Goal: Task Accomplishment & Management: Manage account settings

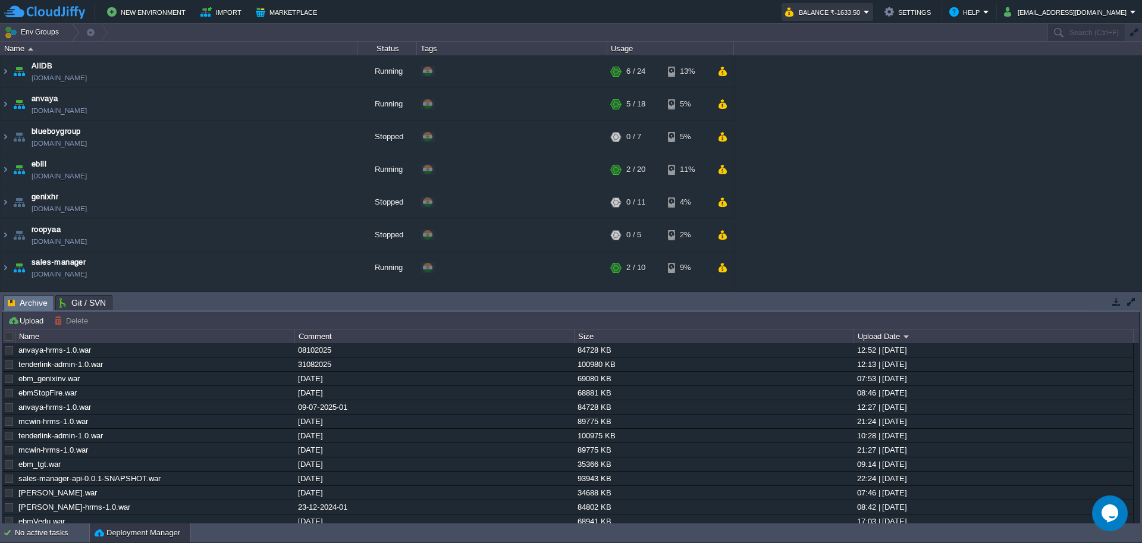
click at [848, 7] on button "Balance ₹-1633.50" at bounding box center [824, 12] width 79 height 14
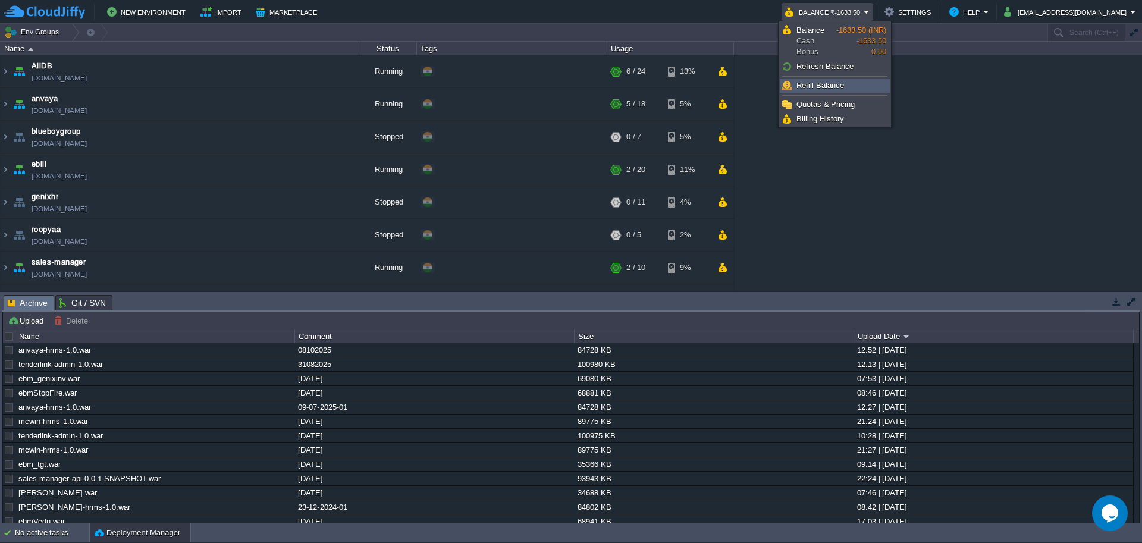
click at [825, 89] on span "Refill Balance" at bounding box center [821, 85] width 48 height 9
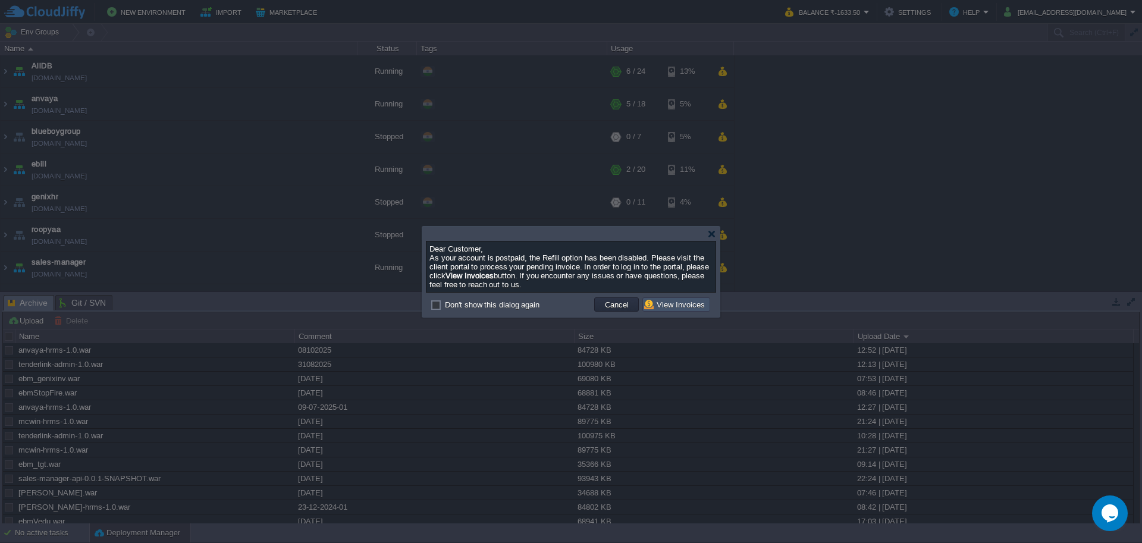
click at [669, 302] on button "View Invoices" at bounding box center [676, 304] width 64 height 11
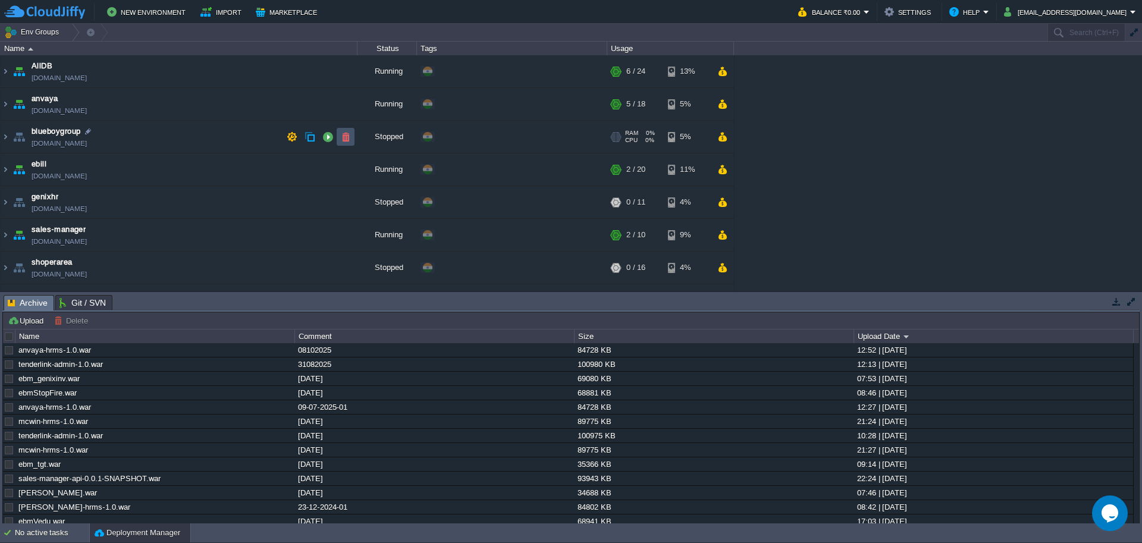
click at [347, 136] on button "button" at bounding box center [345, 136] width 11 height 11
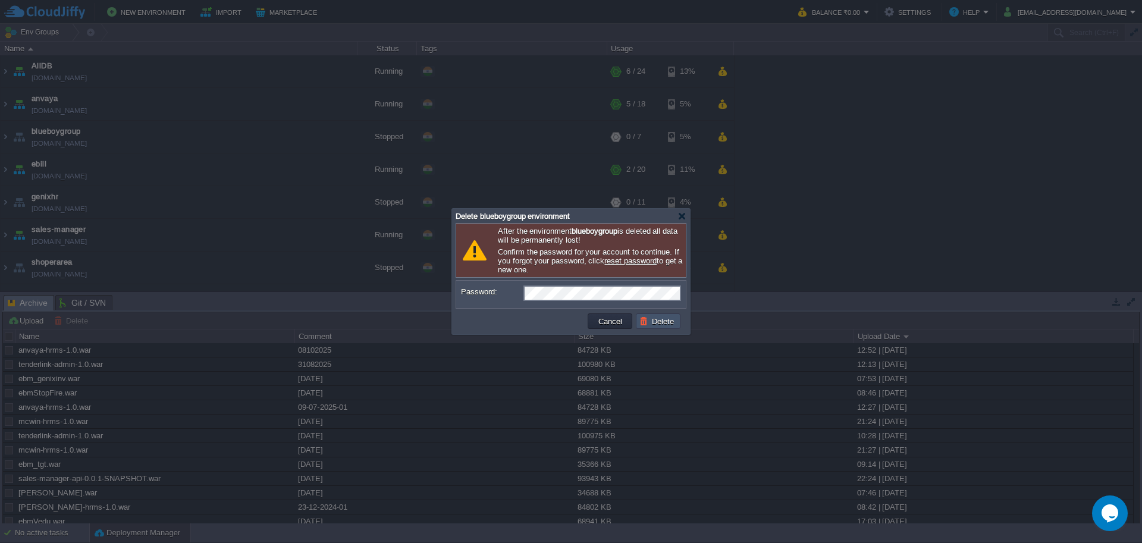
click at [651, 322] on button "Delete" at bounding box center [659, 321] width 38 height 11
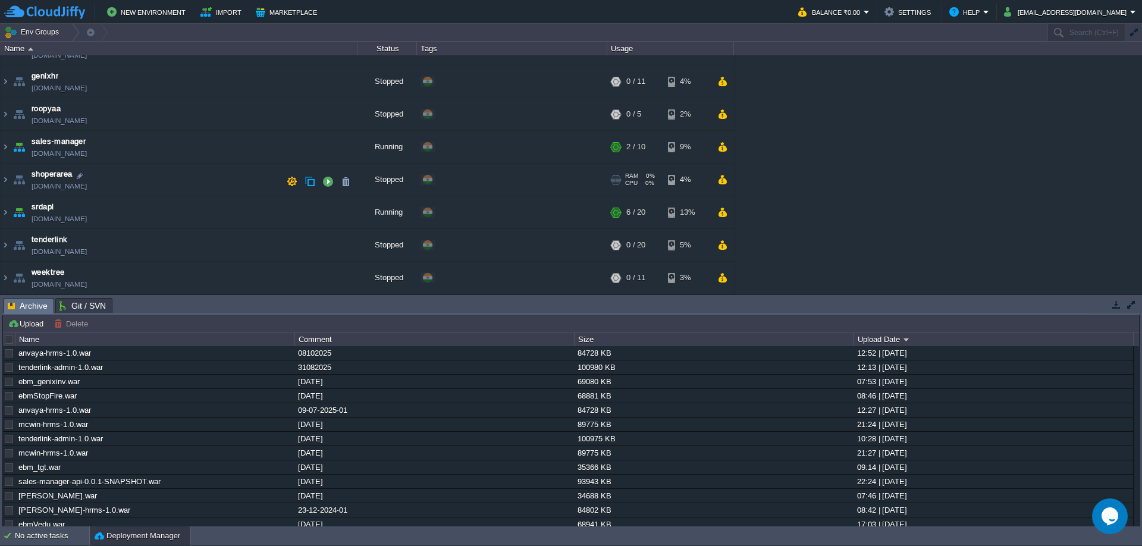
scroll to position [120, 0]
click at [342, 114] on button "button" at bounding box center [345, 115] width 11 height 11
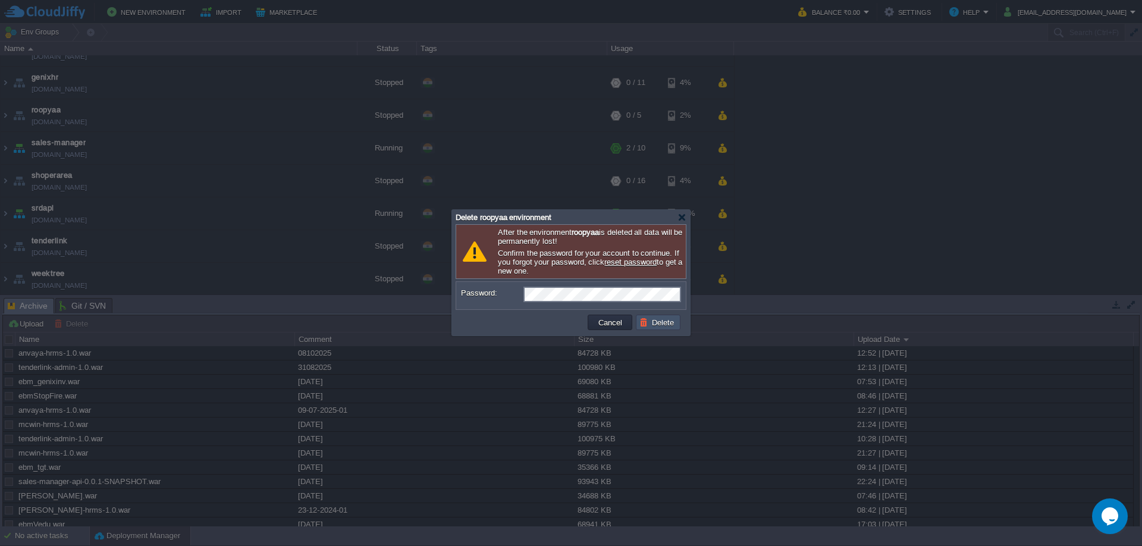
click at [659, 318] on button "Delete" at bounding box center [659, 322] width 38 height 11
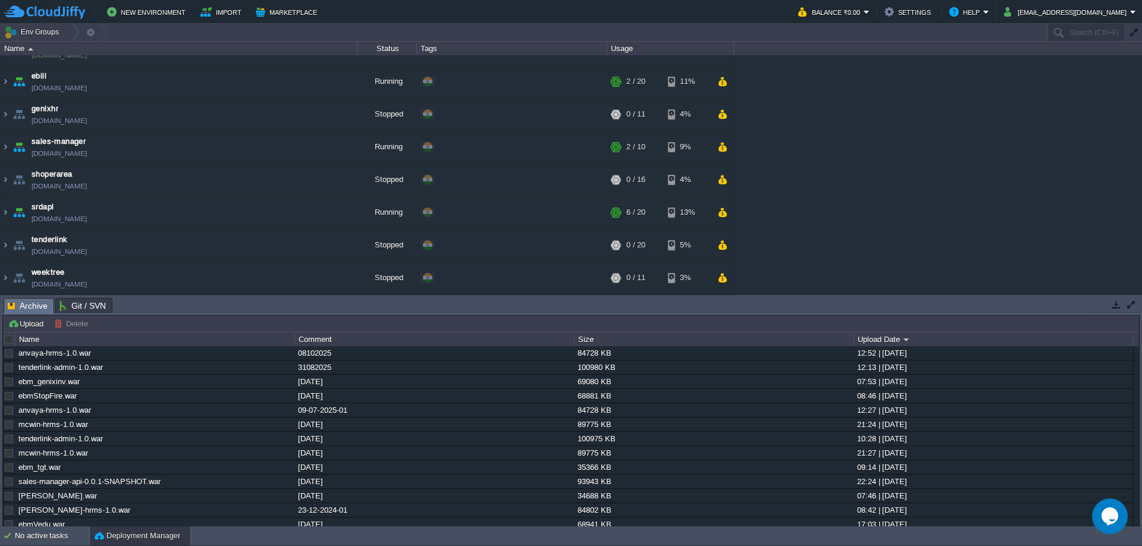
scroll to position [55, 0]
